Goal: Transaction & Acquisition: Purchase product/service

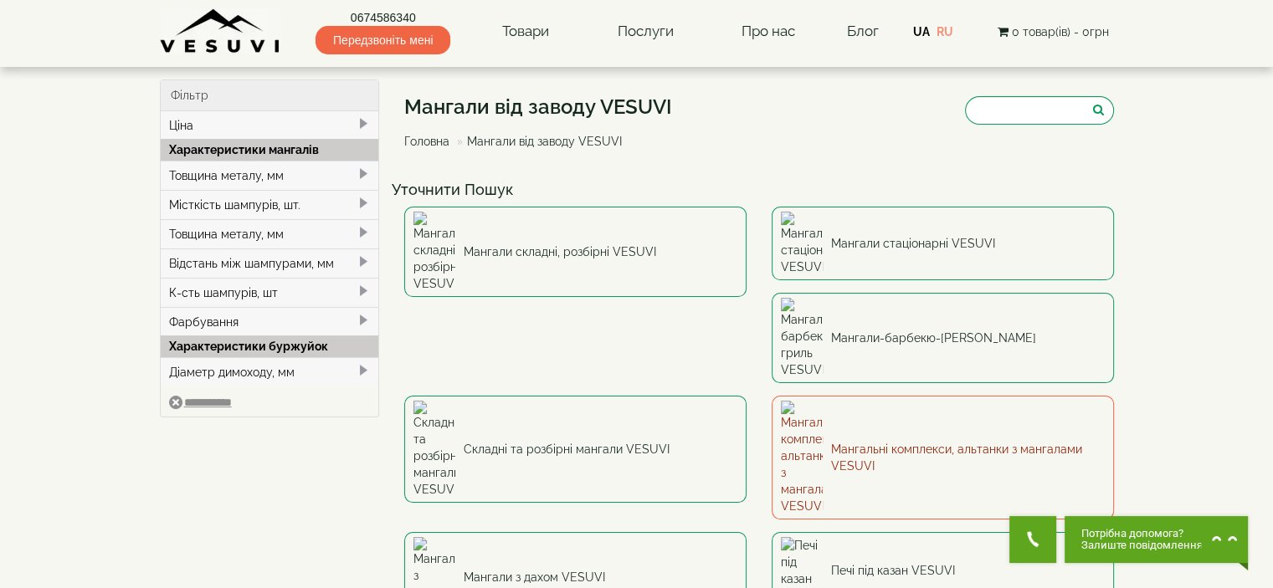
click at [772, 396] on link "Мангальні комплекси, альтанки з мангалами VESUVI" at bounding box center [943, 458] width 342 height 124
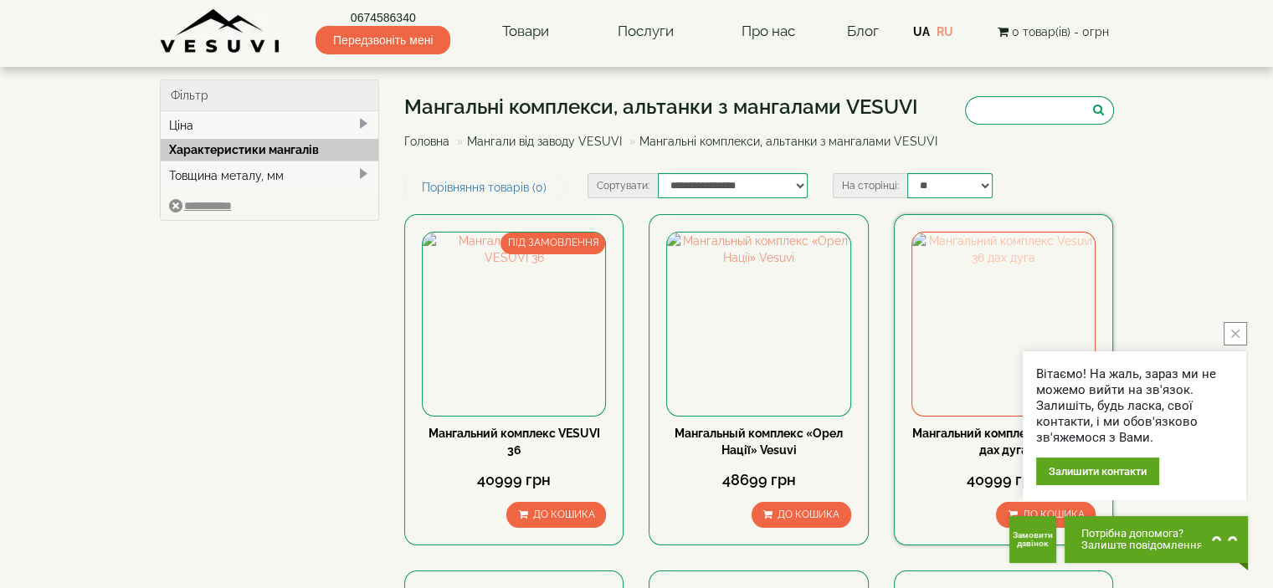
click at [981, 326] on img at bounding box center [1003, 324] width 182 height 182
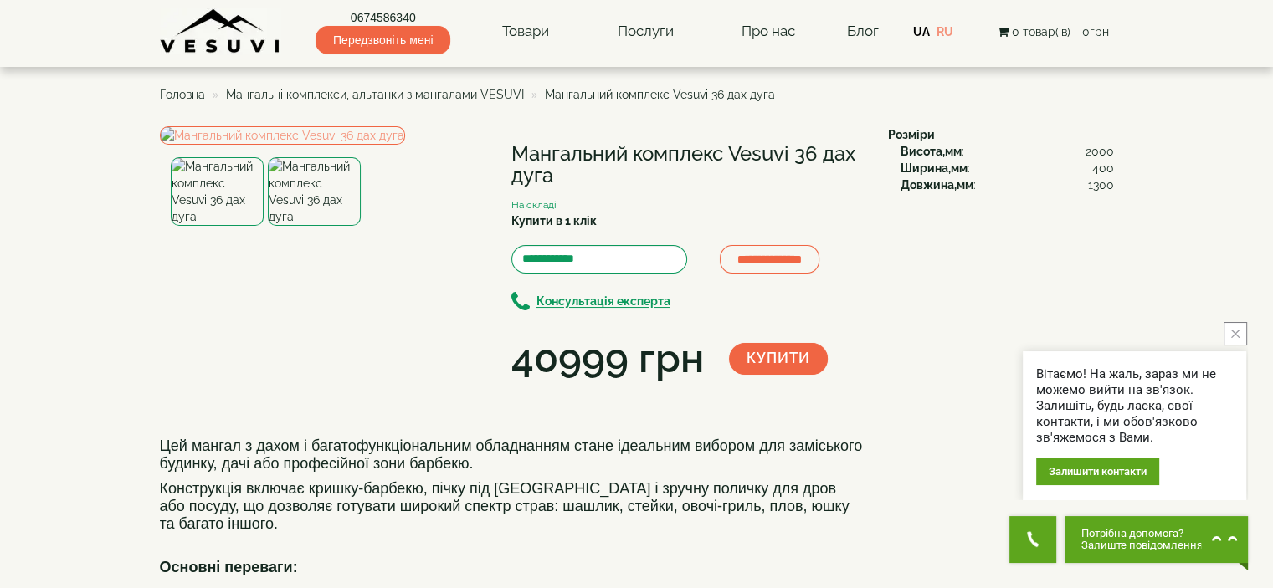
click at [326, 226] on img at bounding box center [314, 191] width 93 height 69
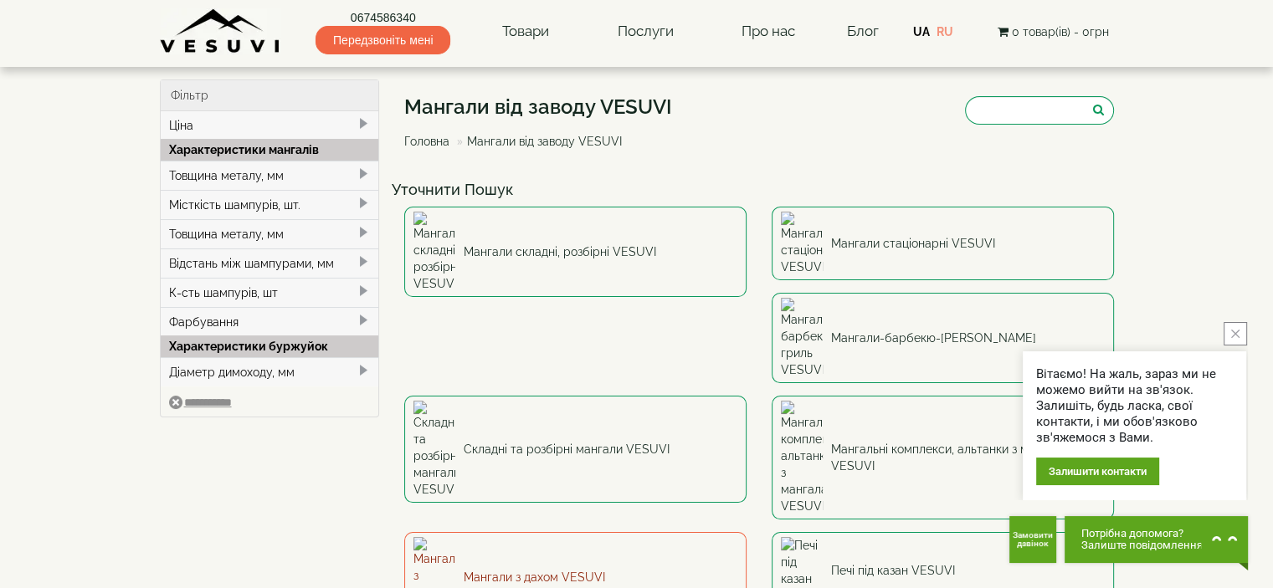
click at [747, 532] on link "Мангали з дахом VESUVI" at bounding box center [575, 577] width 342 height 90
